Goal: Browse casually

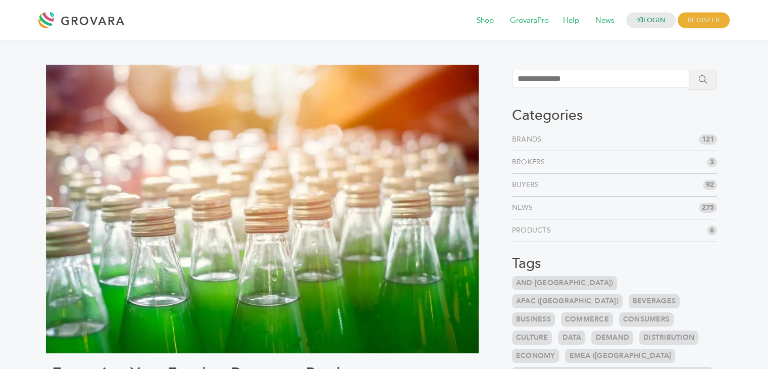
click at [204, 35] on div "LOGIN REGISTER I'm a Buyer I'm a Brand Shop GrovaraPro Help News" at bounding box center [384, 20] width 768 height 40
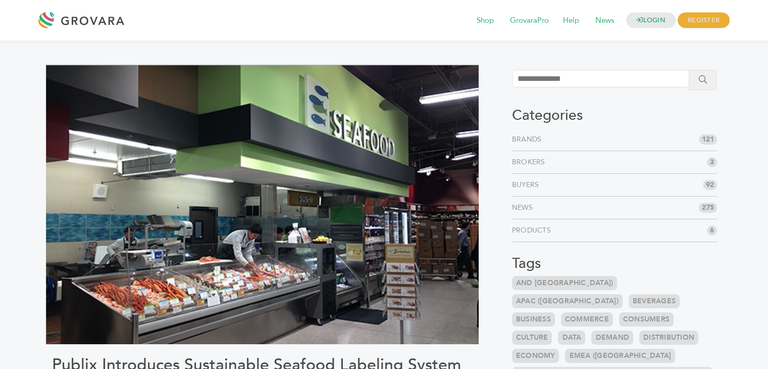
click at [122, 198] on img at bounding box center [262, 204] width 433 height 279
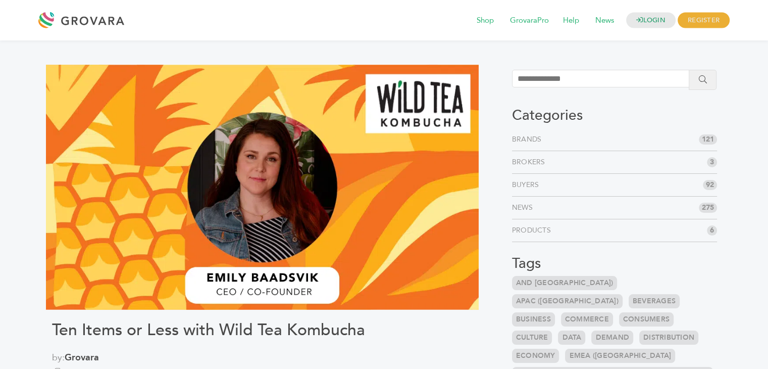
click at [155, 29] on div "LOGIN REGISTER I'm a Buyer I'm a Brand Shop GrovaraPro Help News" at bounding box center [429, 20] width 601 height 24
